Goal: Information Seeking & Learning: Learn about a topic

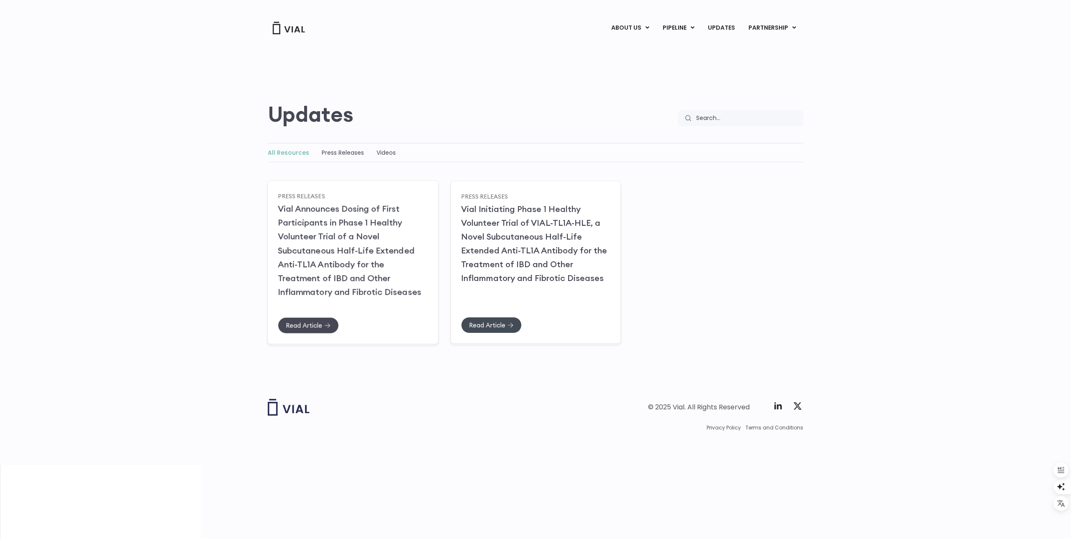
click at [328, 326] on icon at bounding box center [328, 325] width 6 height 6
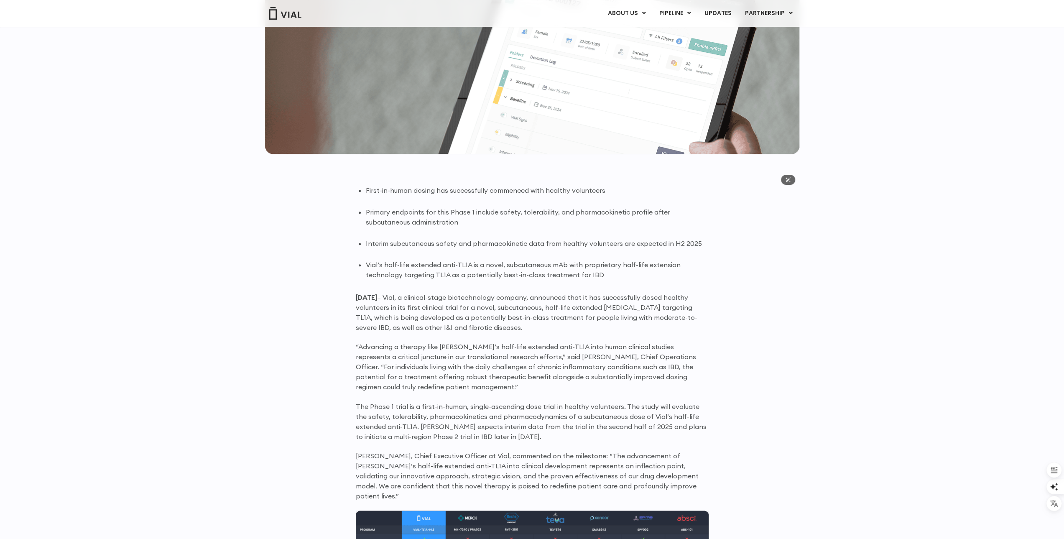
scroll to position [282, 0]
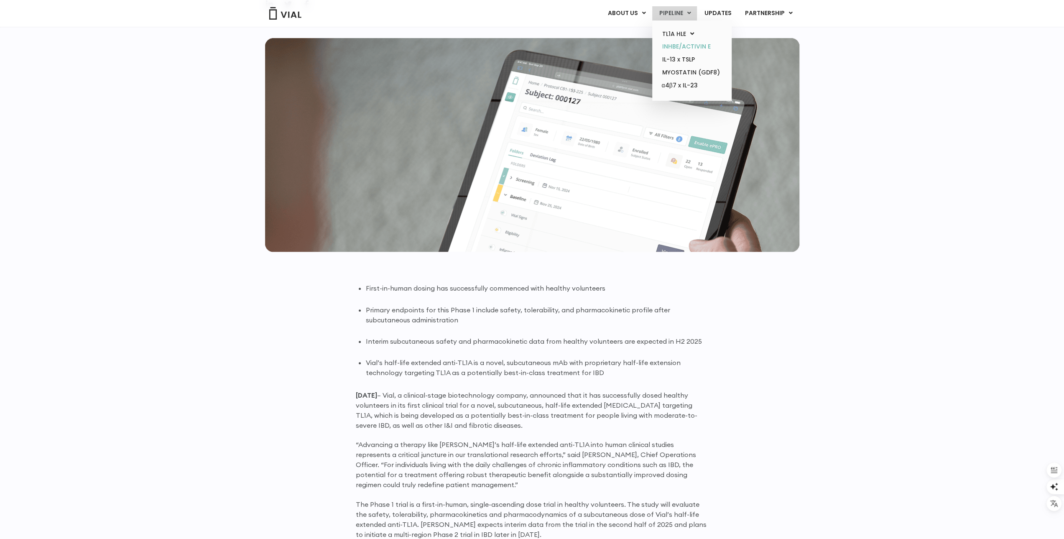
click at [689, 49] on link "INHBE/ACTIVIN E" at bounding box center [691, 46] width 73 height 13
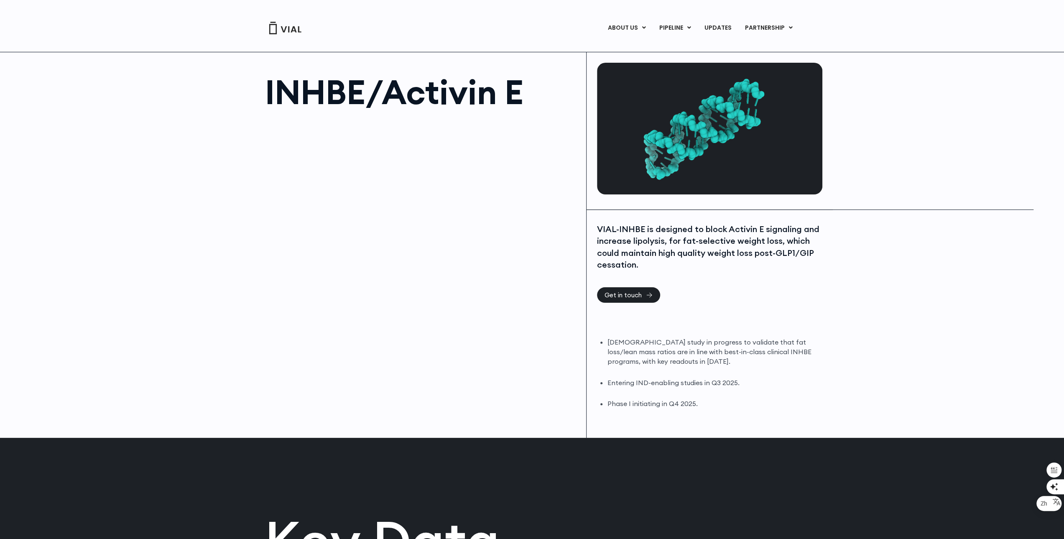
click at [309, 224] on div at bounding box center [421, 211] width 313 height 188
